Goal: Transaction & Acquisition: Purchase product/service

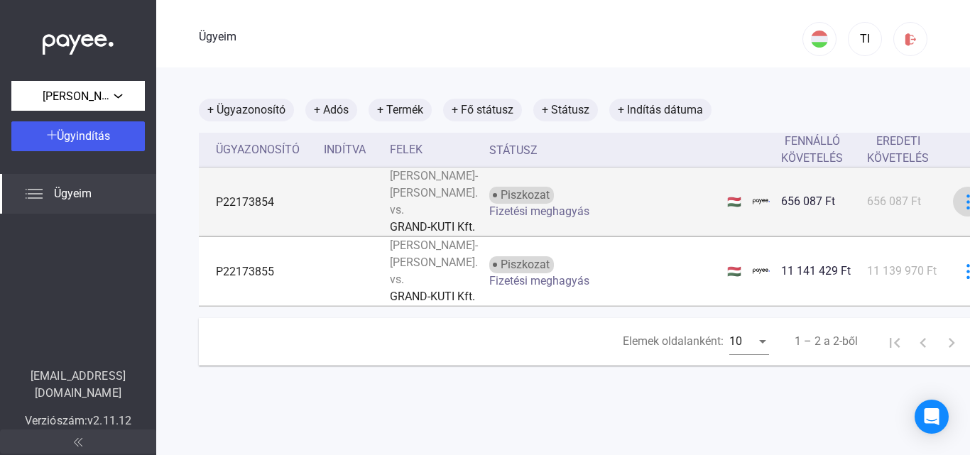
click at [961, 209] on img at bounding box center [968, 202] width 15 height 15
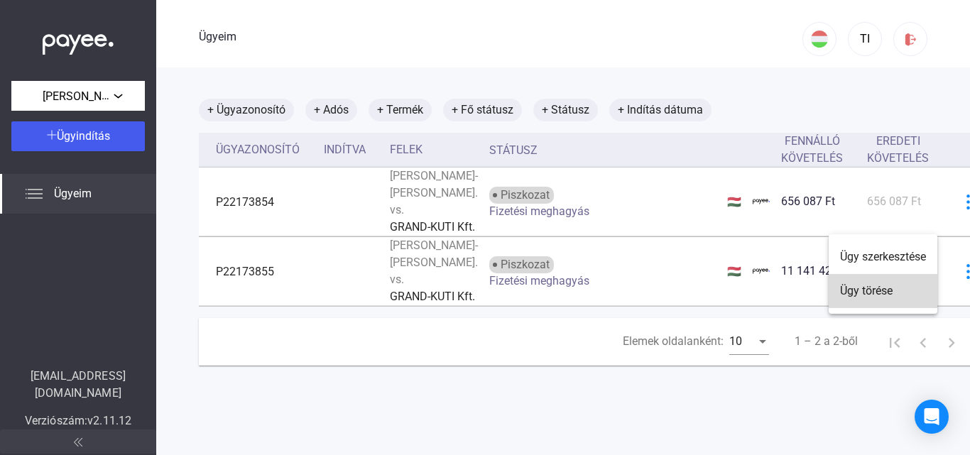
click at [881, 287] on font "Ügy törése" at bounding box center [866, 290] width 53 height 13
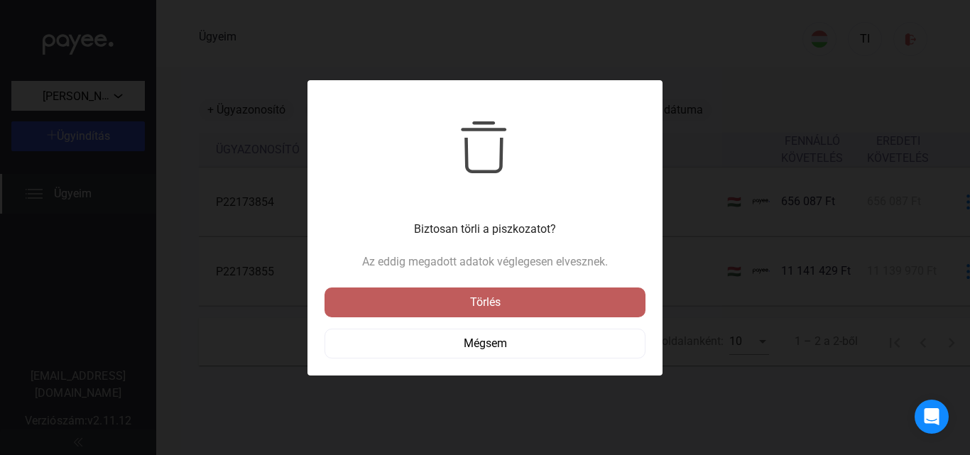
click at [543, 301] on div "Törlés" at bounding box center [485, 302] width 312 height 17
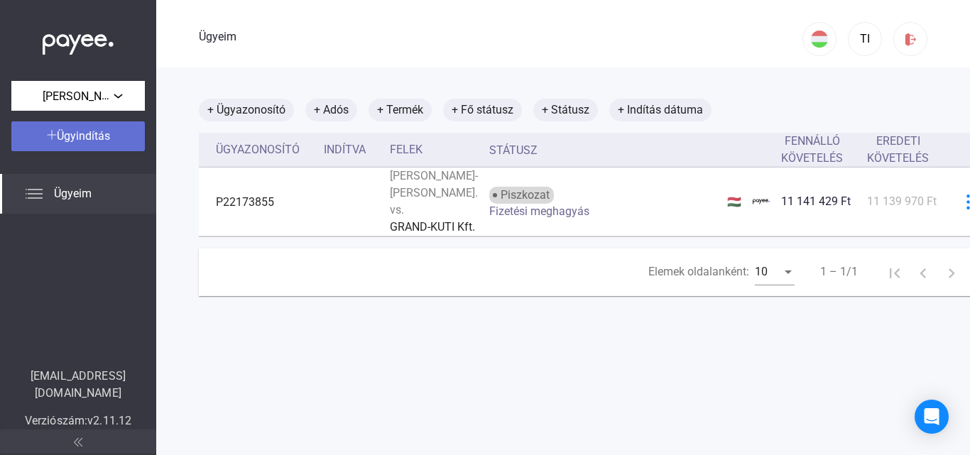
click at [79, 133] on font "Ügyindítás" at bounding box center [83, 135] width 53 height 13
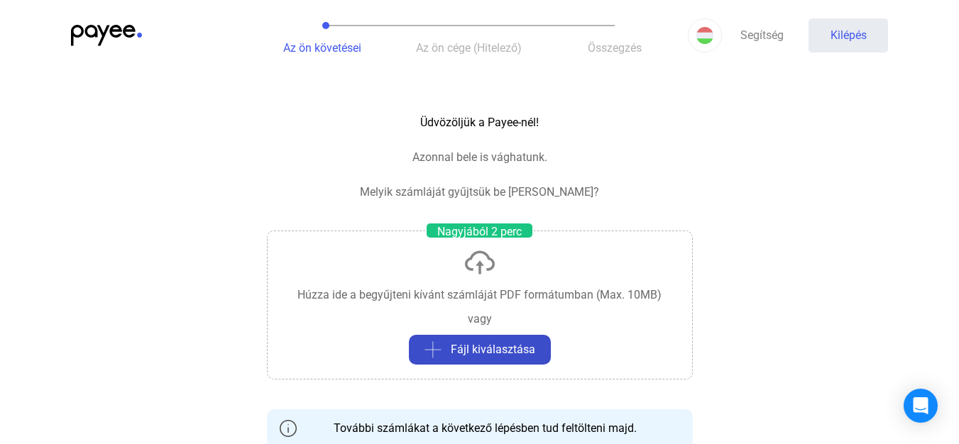
click at [474, 344] on font "Fájl kiválasztása" at bounding box center [493, 349] width 84 height 13
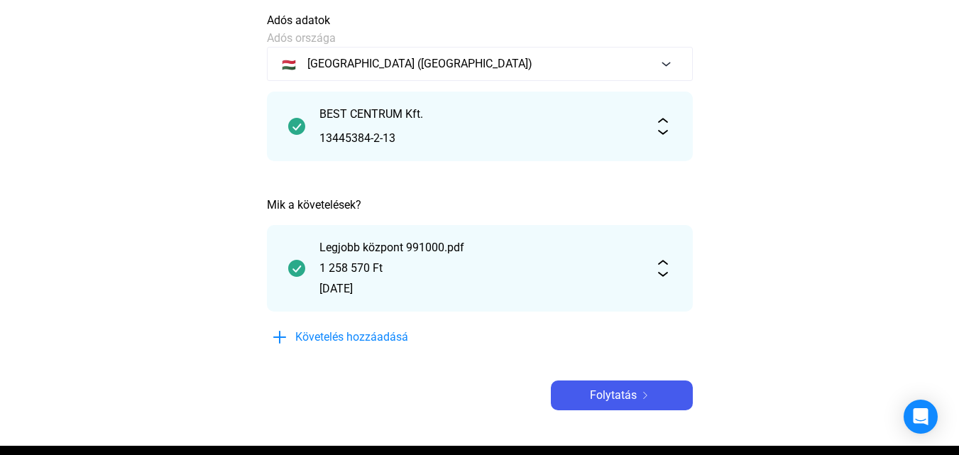
scroll to position [108, 0]
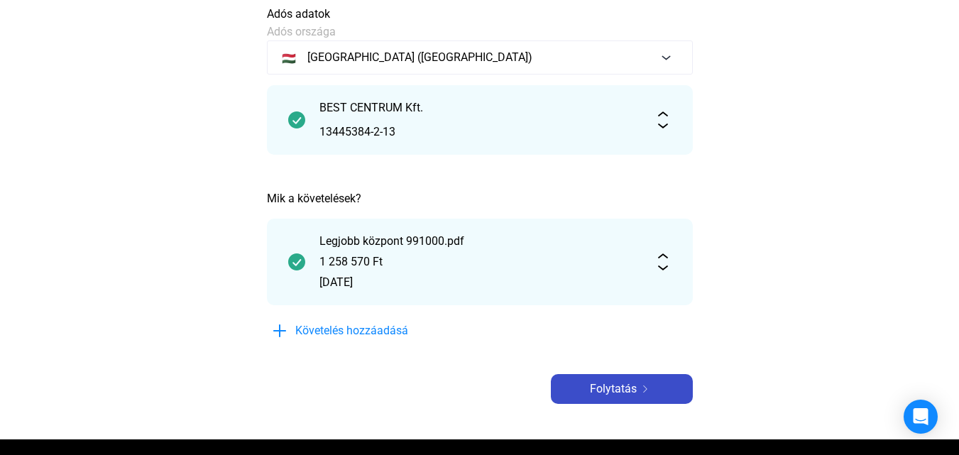
click at [623, 388] on font "Folytatás" at bounding box center [613, 388] width 47 height 13
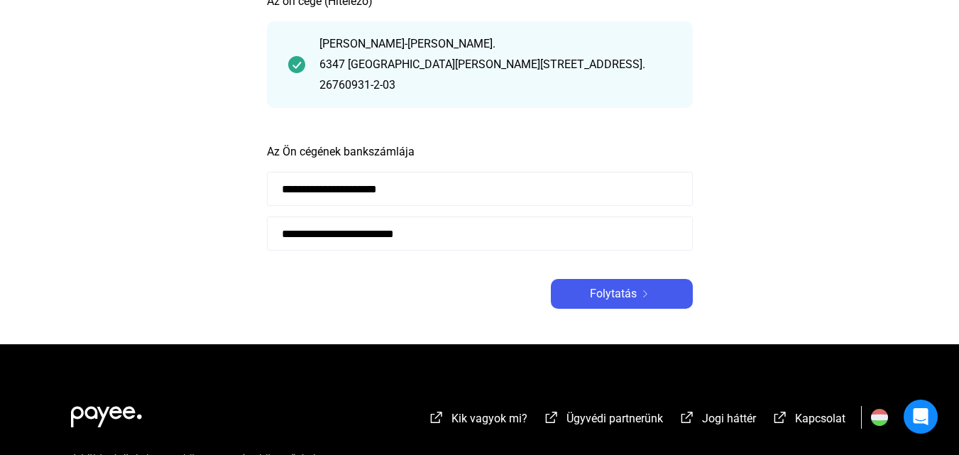
scroll to position [122, 0]
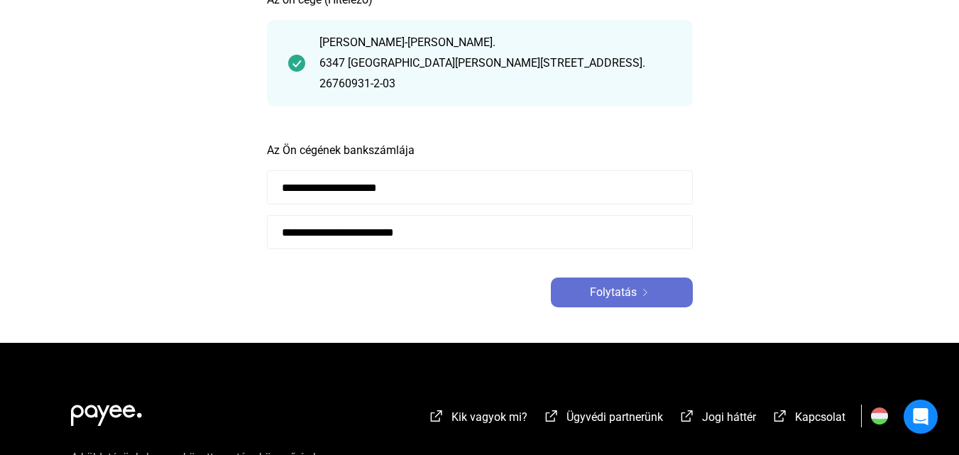
click at [669, 291] on div "Folytatás" at bounding box center [621, 292] width 133 height 17
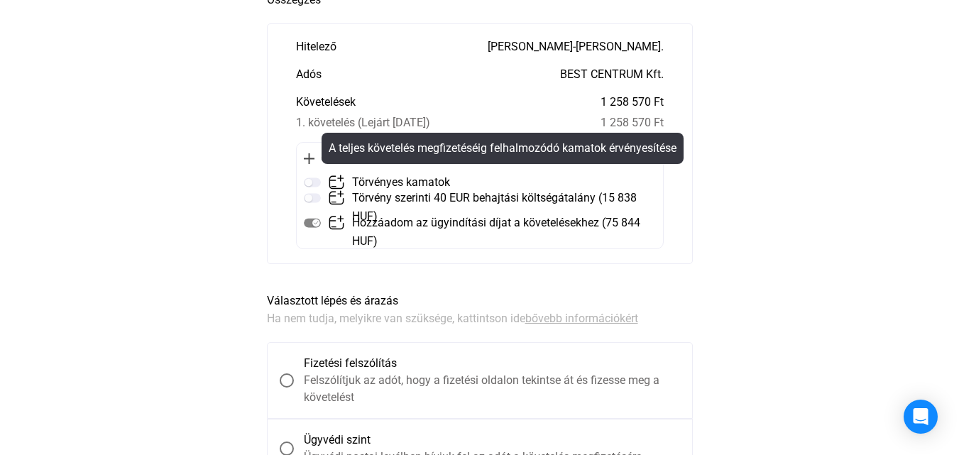
click at [339, 180] on img at bounding box center [336, 182] width 17 height 17
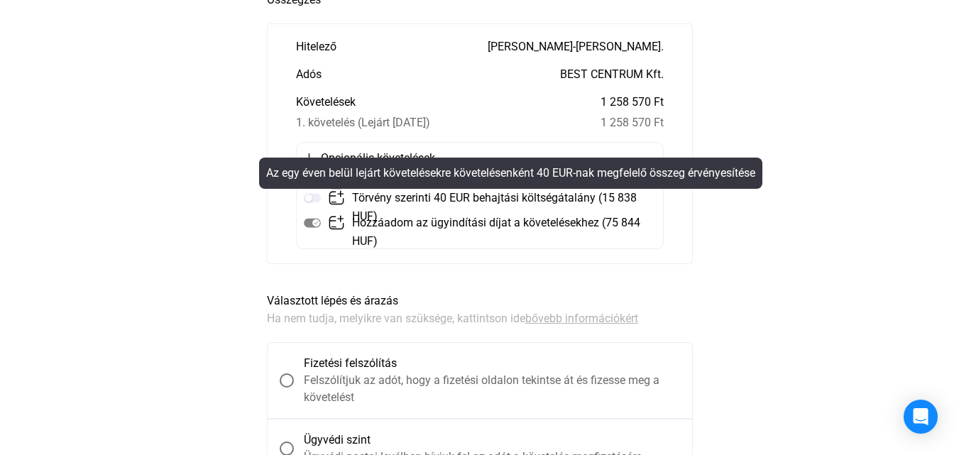
click at [339, 197] on mat-tooltip-component "Az egy éven belül lejárt követelésekre követelésenként 40 EUR-nak megfelelő öss…" at bounding box center [510, 173] width 523 height 51
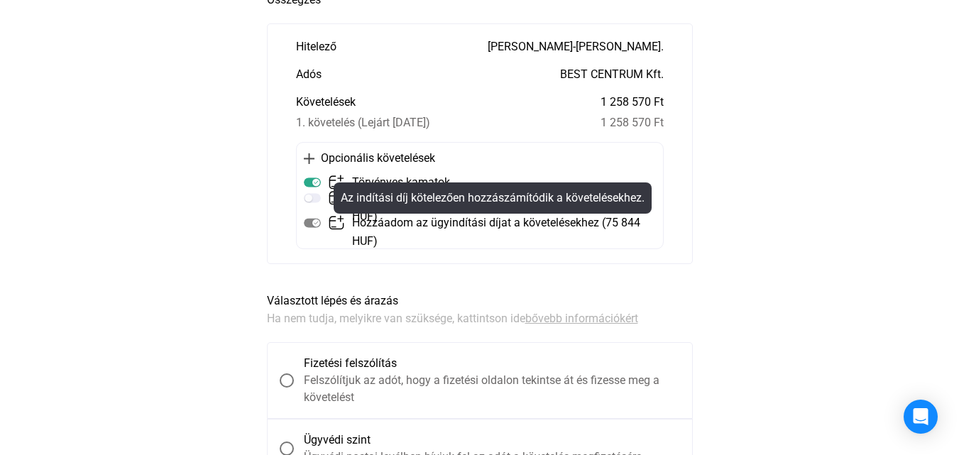
click at [334, 181] on mat-tooltip-component "Az indítási díj kötelezően hozzászámítódik a követelésekhez." at bounding box center [493, 198] width 338 height 51
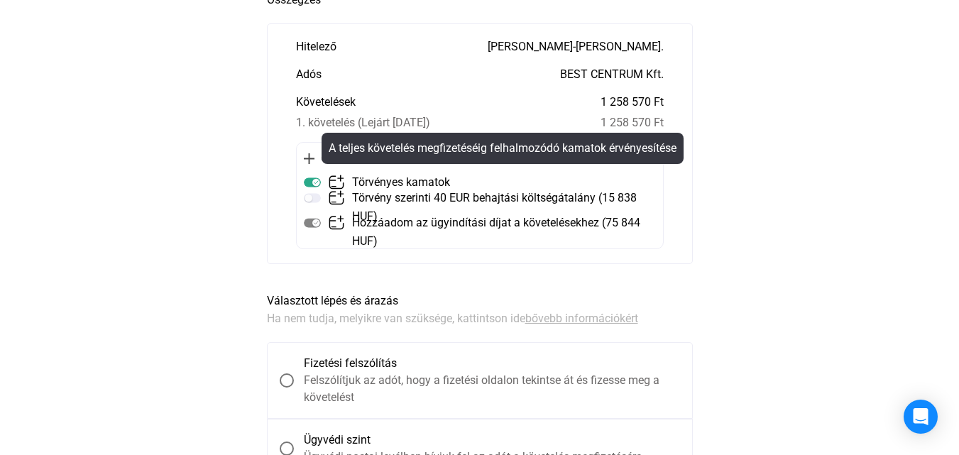
click at [335, 178] on img at bounding box center [336, 182] width 17 height 17
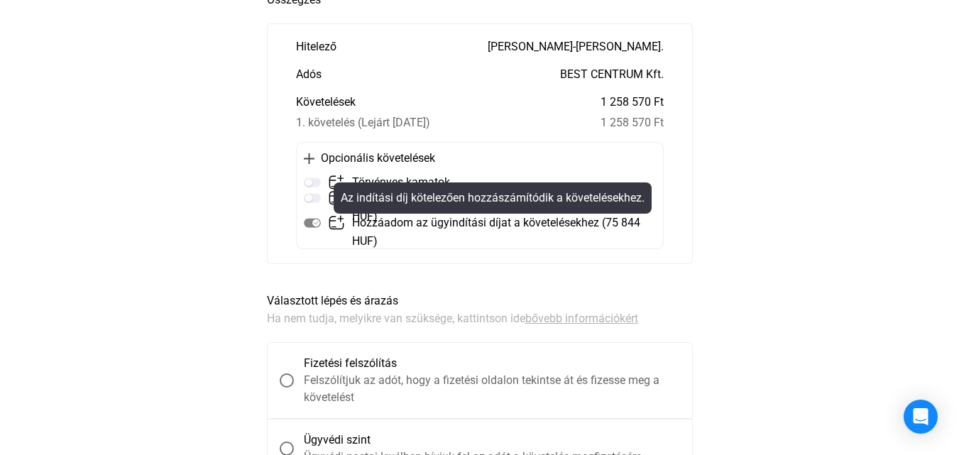
click at [337, 224] on img at bounding box center [336, 222] width 17 height 17
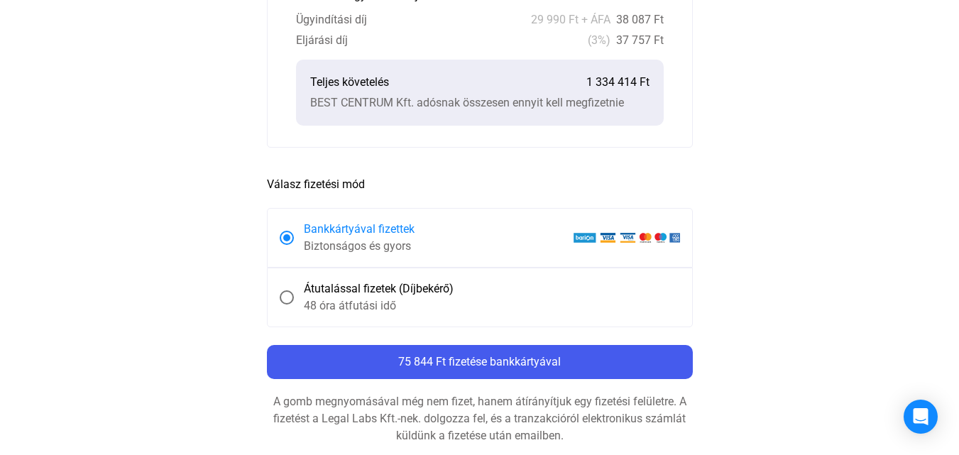
scroll to position [735, 0]
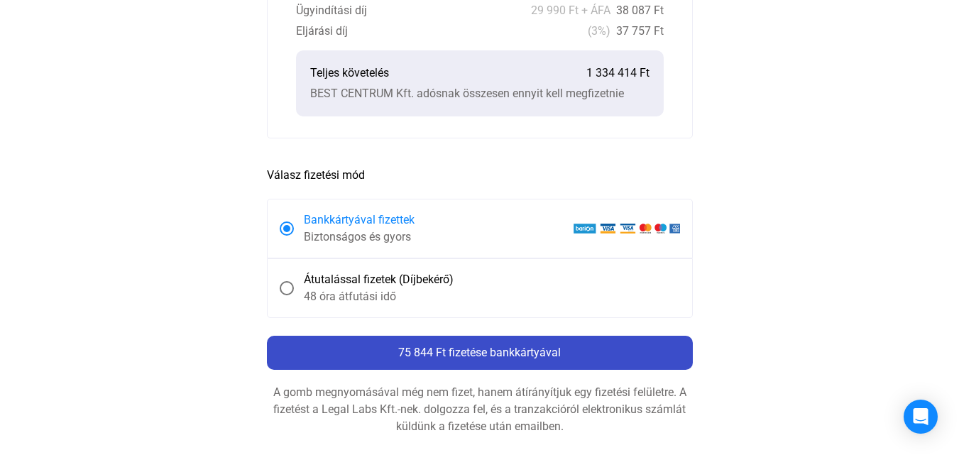
click at [491, 350] on font "75 844 Ft fizetése bankkártyával" at bounding box center [479, 352] width 163 height 13
